Goal: Task Accomplishment & Management: Complete application form

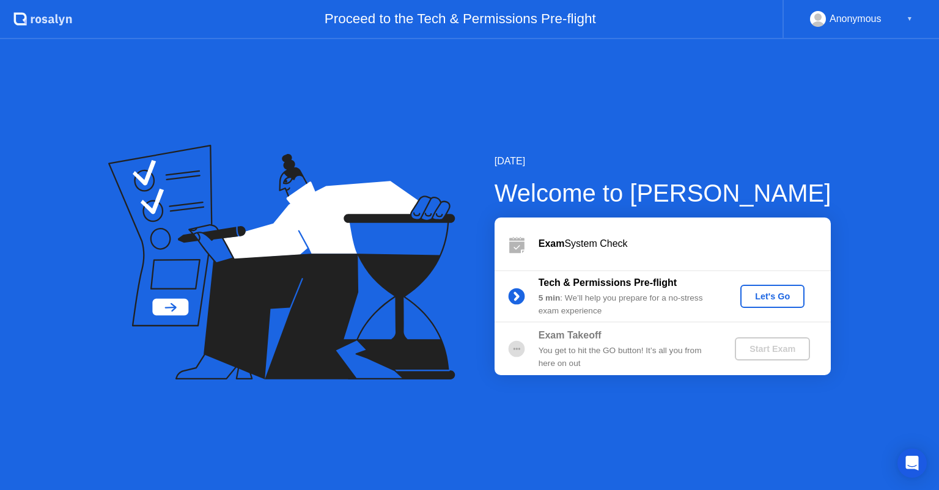
click at [773, 292] on div "Let's Go" at bounding box center [772, 297] width 54 height 10
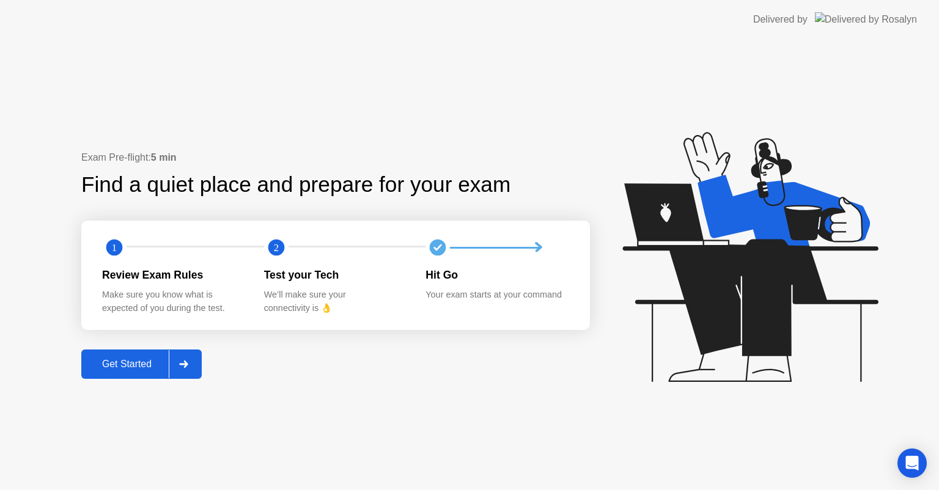
click at [186, 363] on icon at bounding box center [183, 364] width 9 height 7
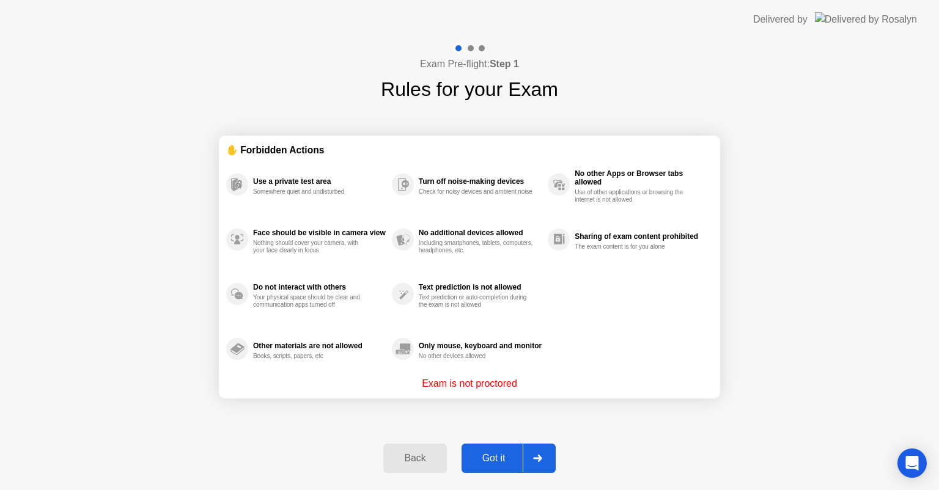
click at [450, 381] on p "Exam is not proctored" at bounding box center [469, 384] width 95 height 15
click at [284, 450] on div "Exam Pre-flight: Step 1 Rules for your Exam ✋ Forbidden Actions Use a private t…" at bounding box center [469, 264] width 939 height 451
click at [542, 380] on div "Exam is not proctored" at bounding box center [469, 384] width 487 height 15
click at [660, 355] on div "Use a private test area Somewhere quiet and undisturbed Face should be visible …" at bounding box center [469, 267] width 487 height 220
click at [658, 335] on div "Use a private test area Somewhere quiet and undisturbed Face should be visible …" at bounding box center [469, 267] width 487 height 220
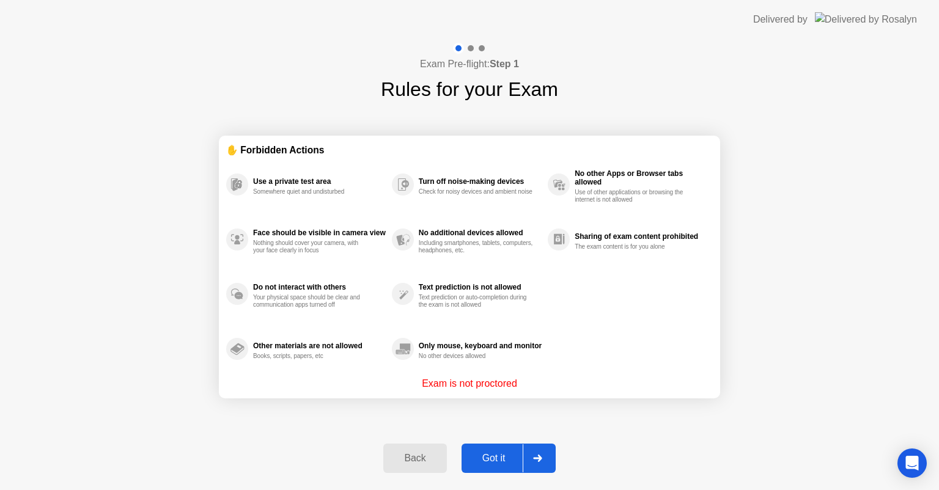
click at [457, 131] on div "✋ Forbidden Actions Use a private test area Somewhere quiet and undisturbed Fac…" at bounding box center [469, 267] width 501 height 327
click at [463, 389] on p "Exam is not proctored" at bounding box center [469, 384] width 95 height 15
click at [501, 447] on button "Got it" at bounding box center [509, 458] width 94 height 29
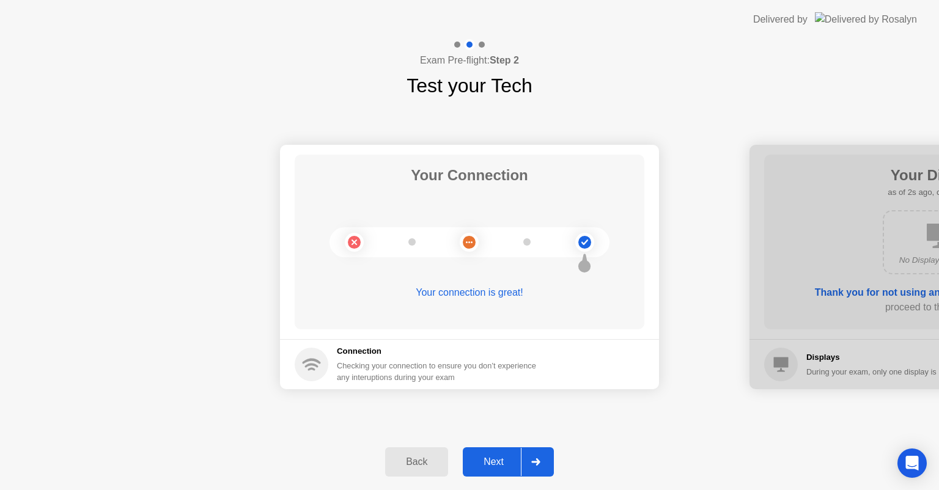
click at [512, 457] on div "Next" at bounding box center [494, 462] width 54 height 11
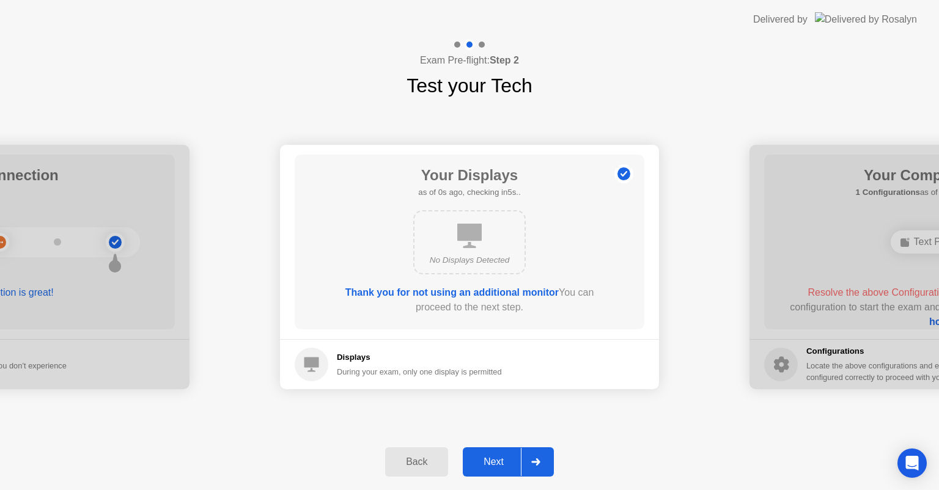
click at [507, 451] on button "Next" at bounding box center [508, 462] width 91 height 29
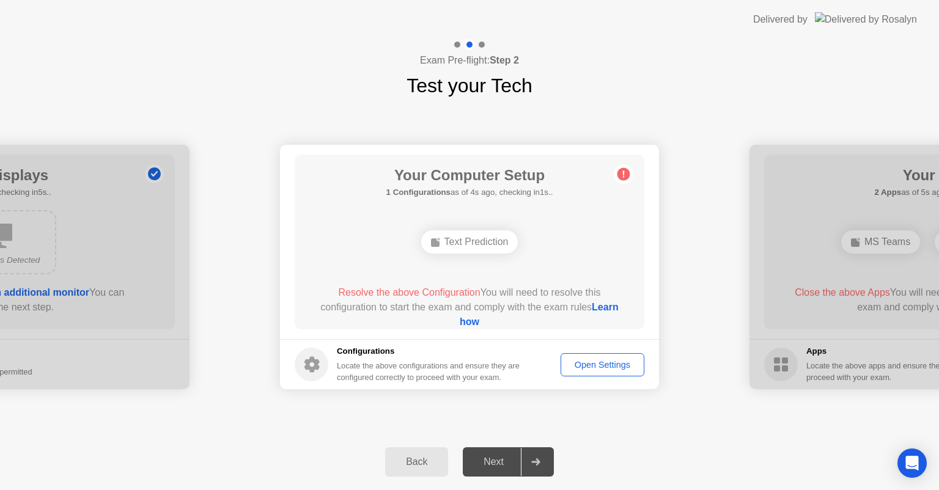
click at [462, 242] on div "Text Prediction" at bounding box center [469, 242] width 97 height 23
click at [632, 360] on div "Open Settings" at bounding box center [602, 365] width 75 height 10
drag, startPoint x: 534, startPoint y: 183, endPoint x: 585, endPoint y: 186, distance: 50.8
click at [536, 183] on h1 "Your Computer Setup" at bounding box center [469, 175] width 167 height 22
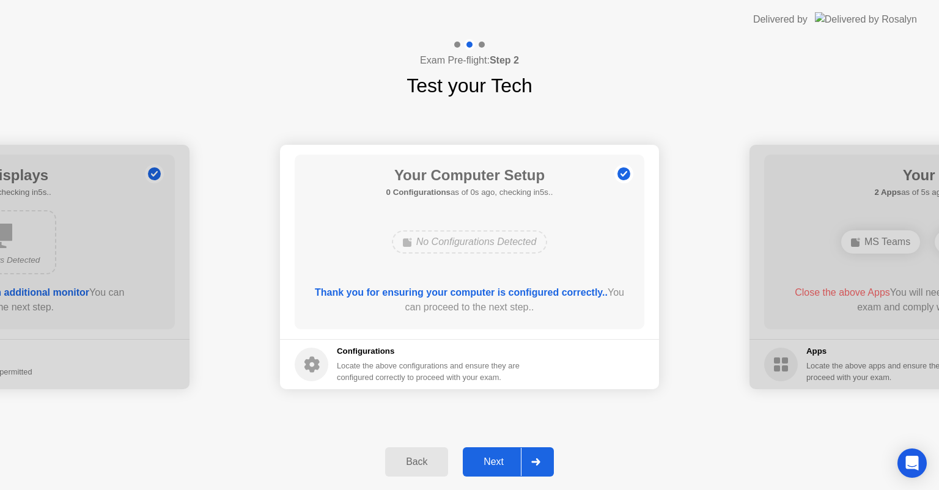
click at [618, 160] on div "Your Computer Setup 0 Configurations as of 0s ago, checking in5s.. No Configura…" at bounding box center [470, 242] width 350 height 175
click at [593, 364] on footer "Configurations Locate the above configurations and ensure they are configured c…" at bounding box center [469, 364] width 379 height 50
click at [500, 465] on div "Next" at bounding box center [494, 462] width 54 height 11
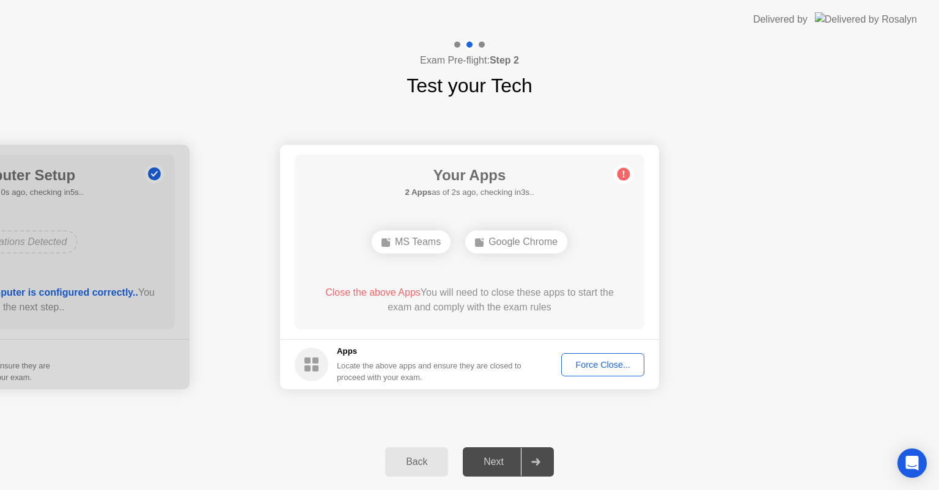
click at [589, 361] on div "Force Close..." at bounding box center [603, 365] width 75 height 10
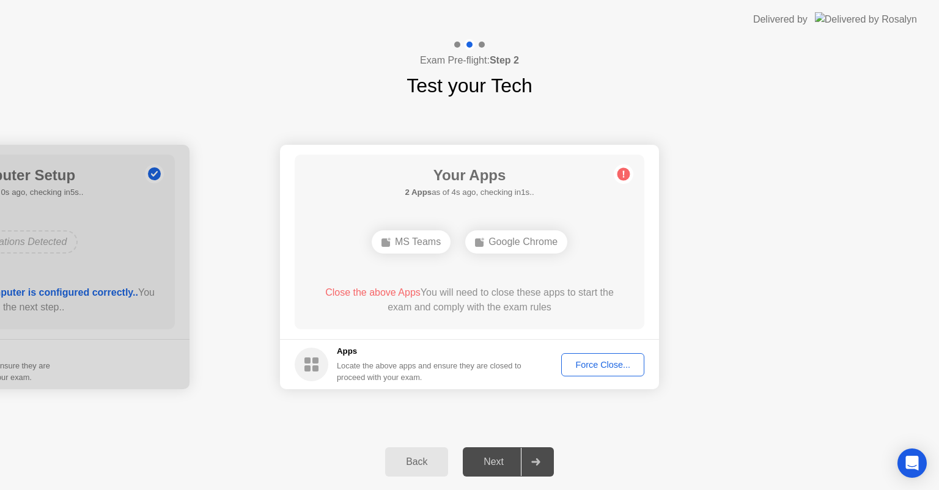
click at [486, 297] on div "Close the above Apps You will need to close these apps to start the exam and co…" at bounding box center [469, 300] width 315 height 29
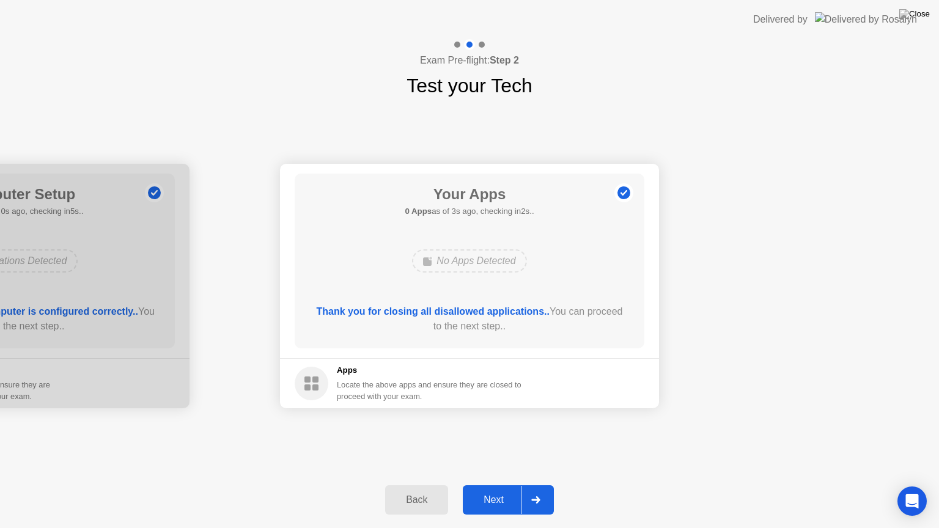
click at [490, 490] on div "Next" at bounding box center [494, 500] width 54 height 11
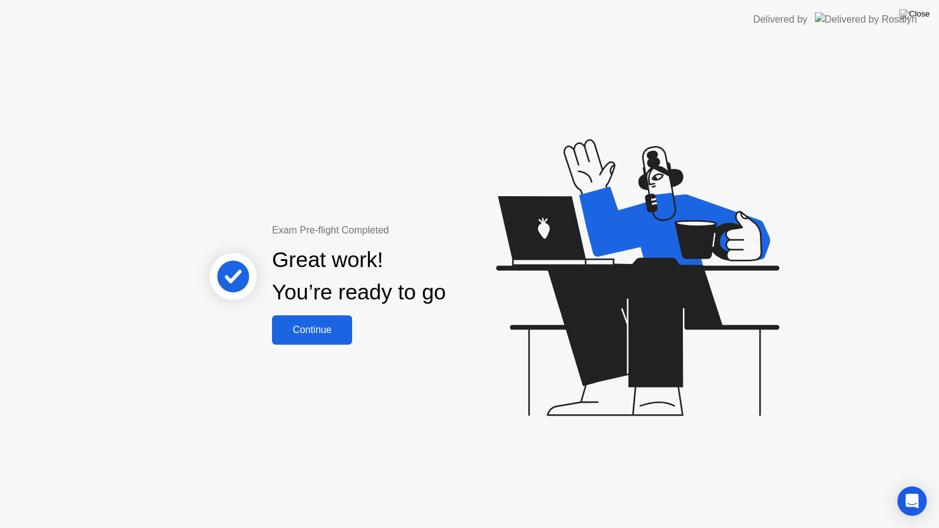
click at [313, 330] on div "Continue" at bounding box center [312, 330] width 73 height 11
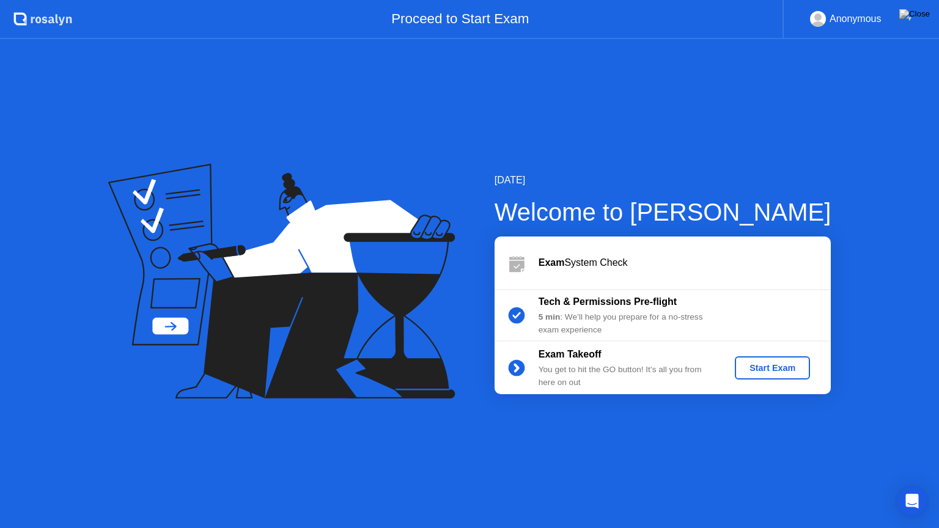
click at [912, 21] on button at bounding box center [914, 14] width 37 height 16
click at [802, 24] on div "Anonymous ▼" at bounding box center [861, 19] width 157 height 39
click at [851, 17] on div "Anonymous" at bounding box center [856, 19] width 52 height 16
click at [907, 22] on div "▼" at bounding box center [910, 19] width 6 height 16
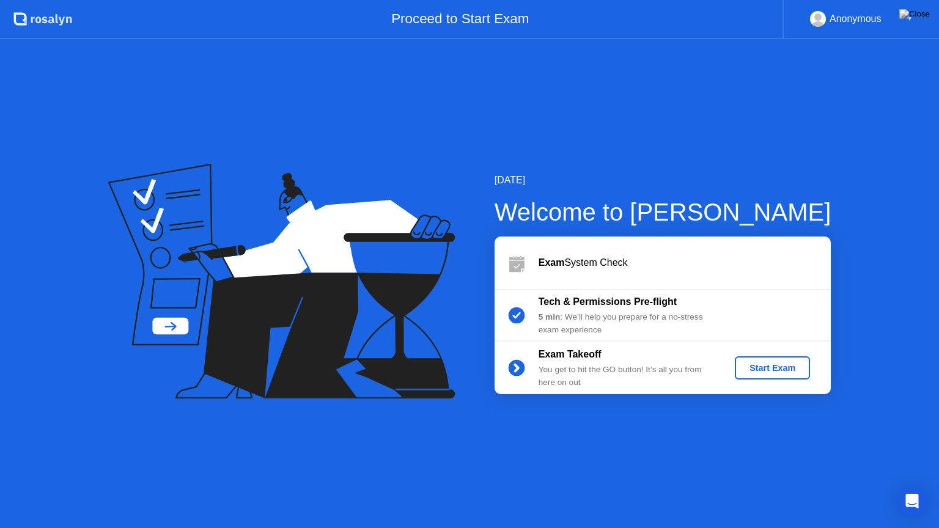
click at [910, 15] on div "▼" at bounding box center [910, 19] width 6 height 16
click at [757, 152] on div "[DATE] Welcome to [PERSON_NAME] Exam System Check Tech & Permissions Pre-flight…" at bounding box center [469, 283] width 939 height 489
click at [751, 372] on div "Start Exam" at bounding box center [772, 368] width 65 height 10
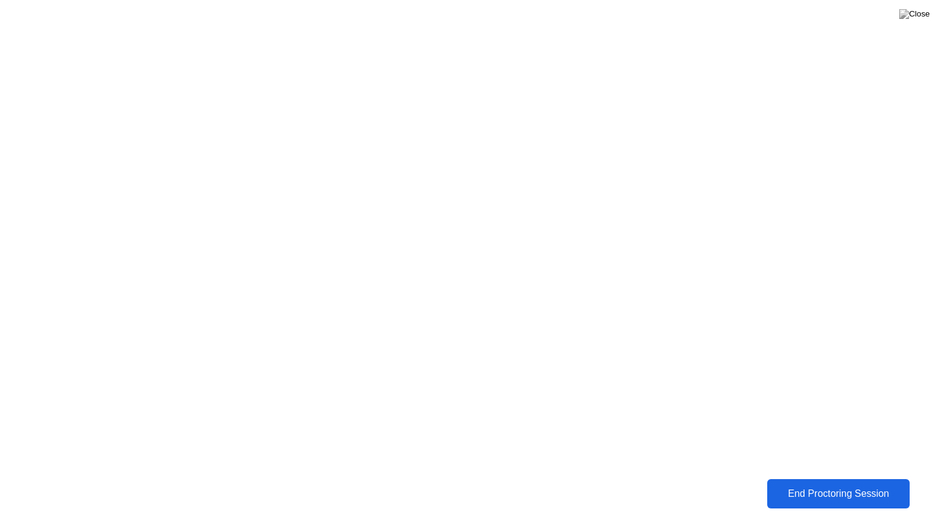
click at [838, 490] on div "End Proctoring Session" at bounding box center [838, 494] width 135 height 11
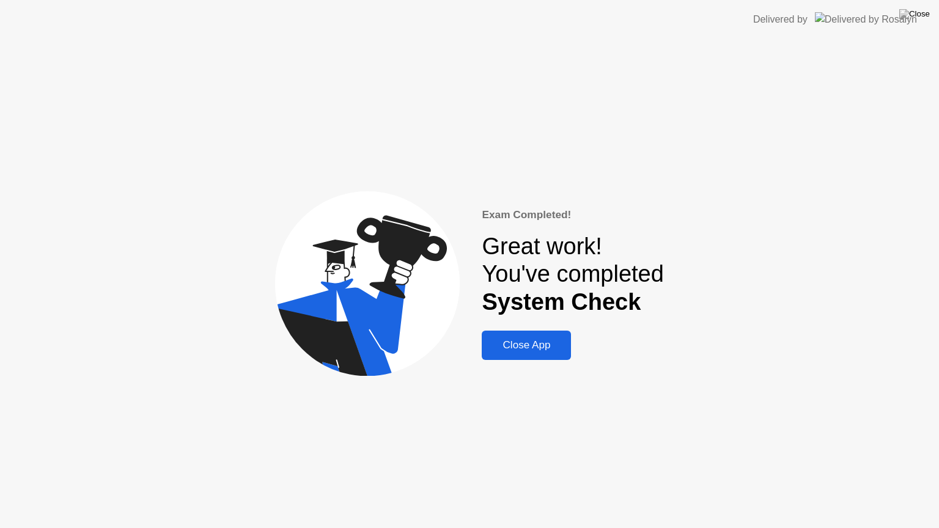
click at [520, 339] on div "Close App" at bounding box center [526, 345] width 82 height 12
